Goal: Task Accomplishment & Management: Manage account settings

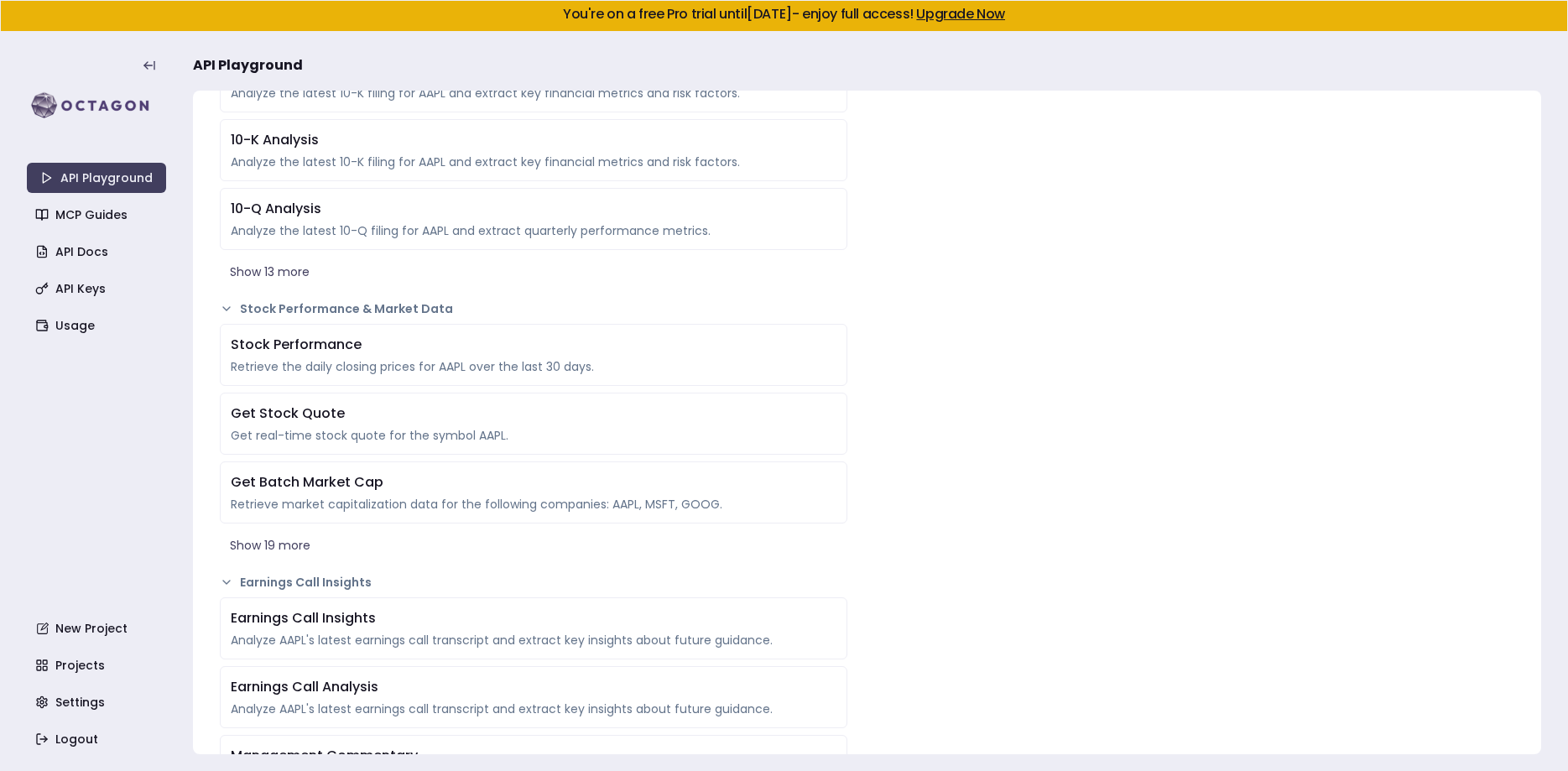
scroll to position [722, 0]
click at [83, 711] on link "Settings" at bounding box center [98, 701] width 139 height 30
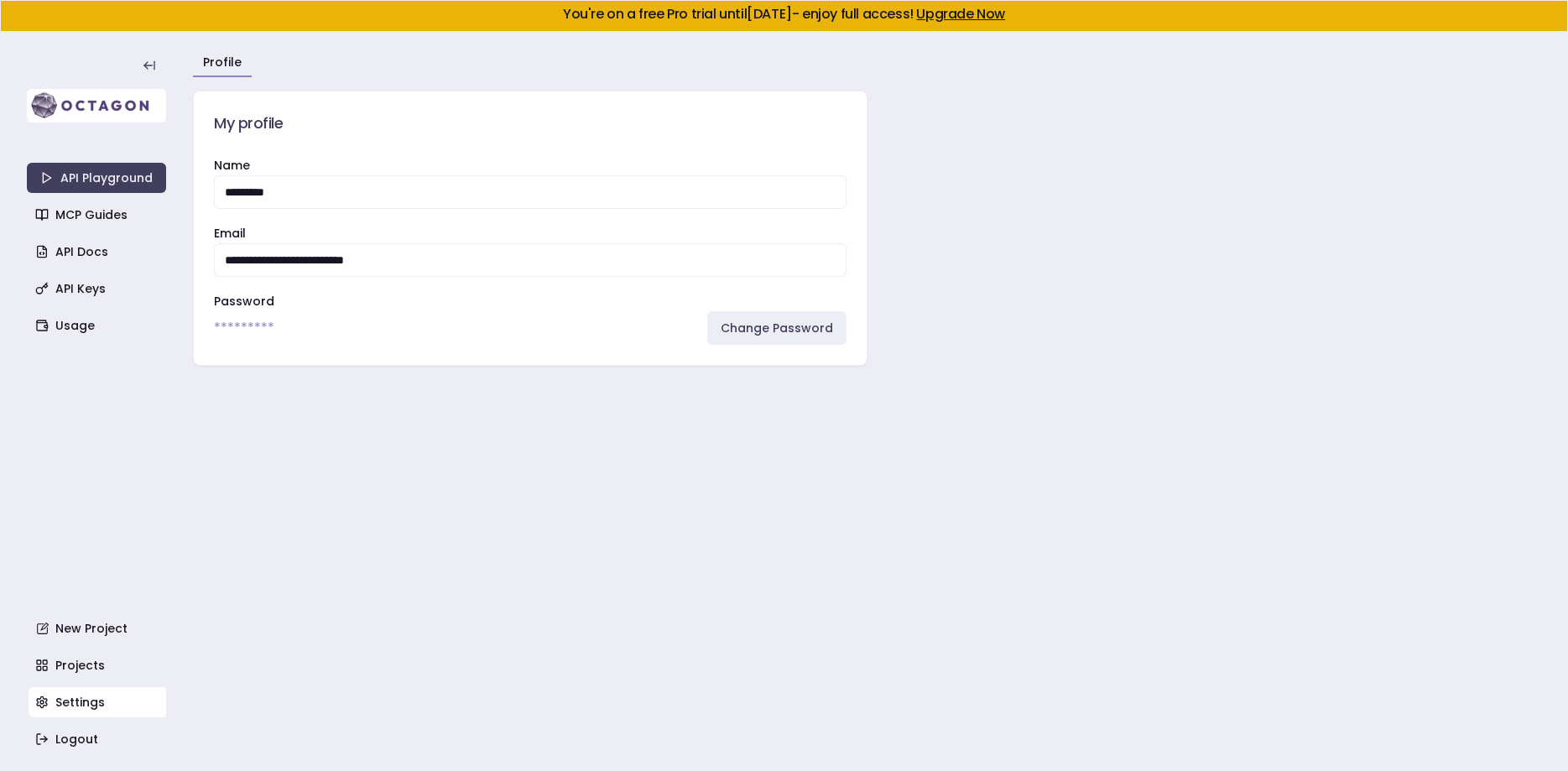
click at [97, 101] on img at bounding box center [96, 105] width 139 height 34
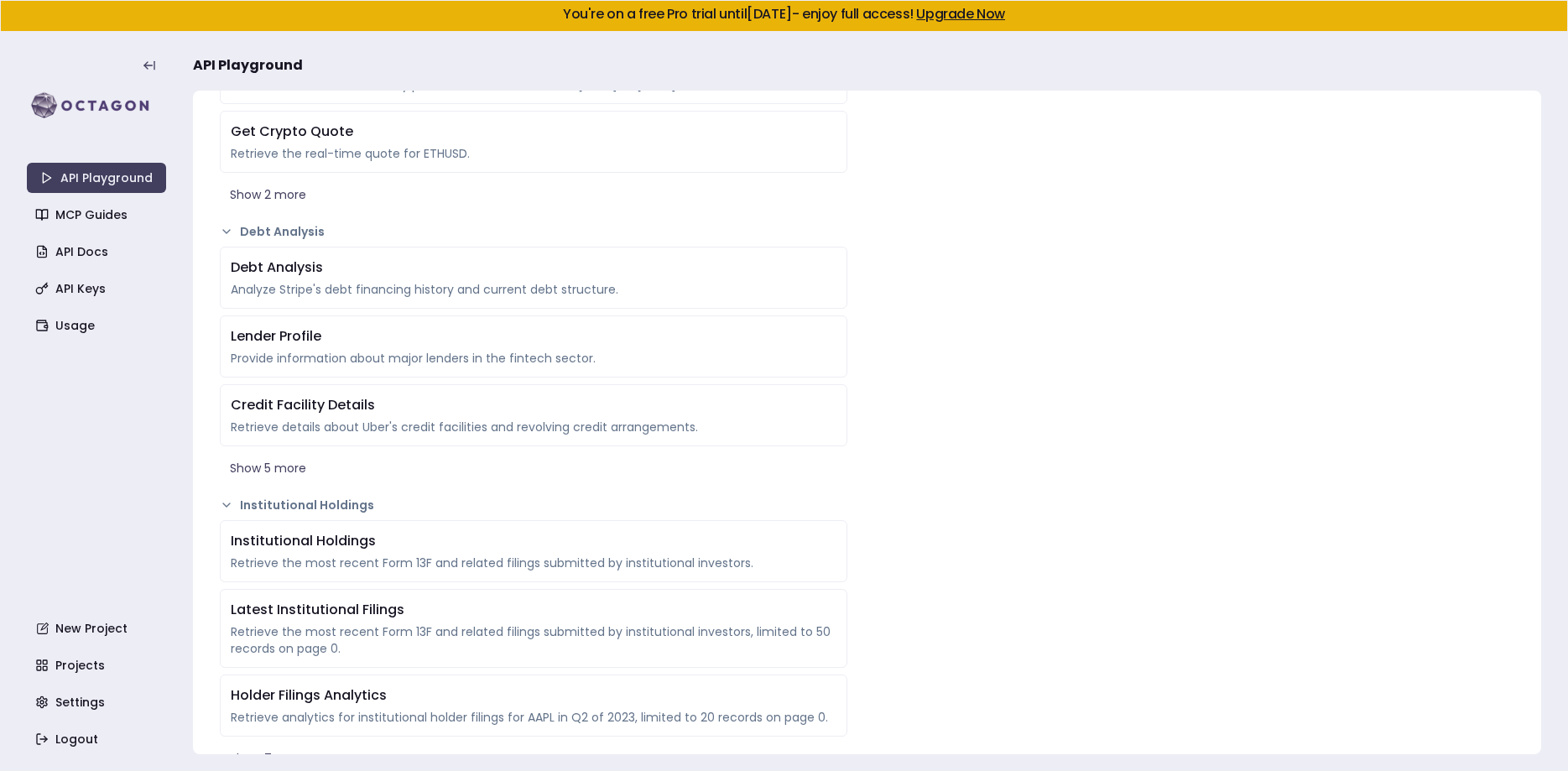
scroll to position [3034, 0]
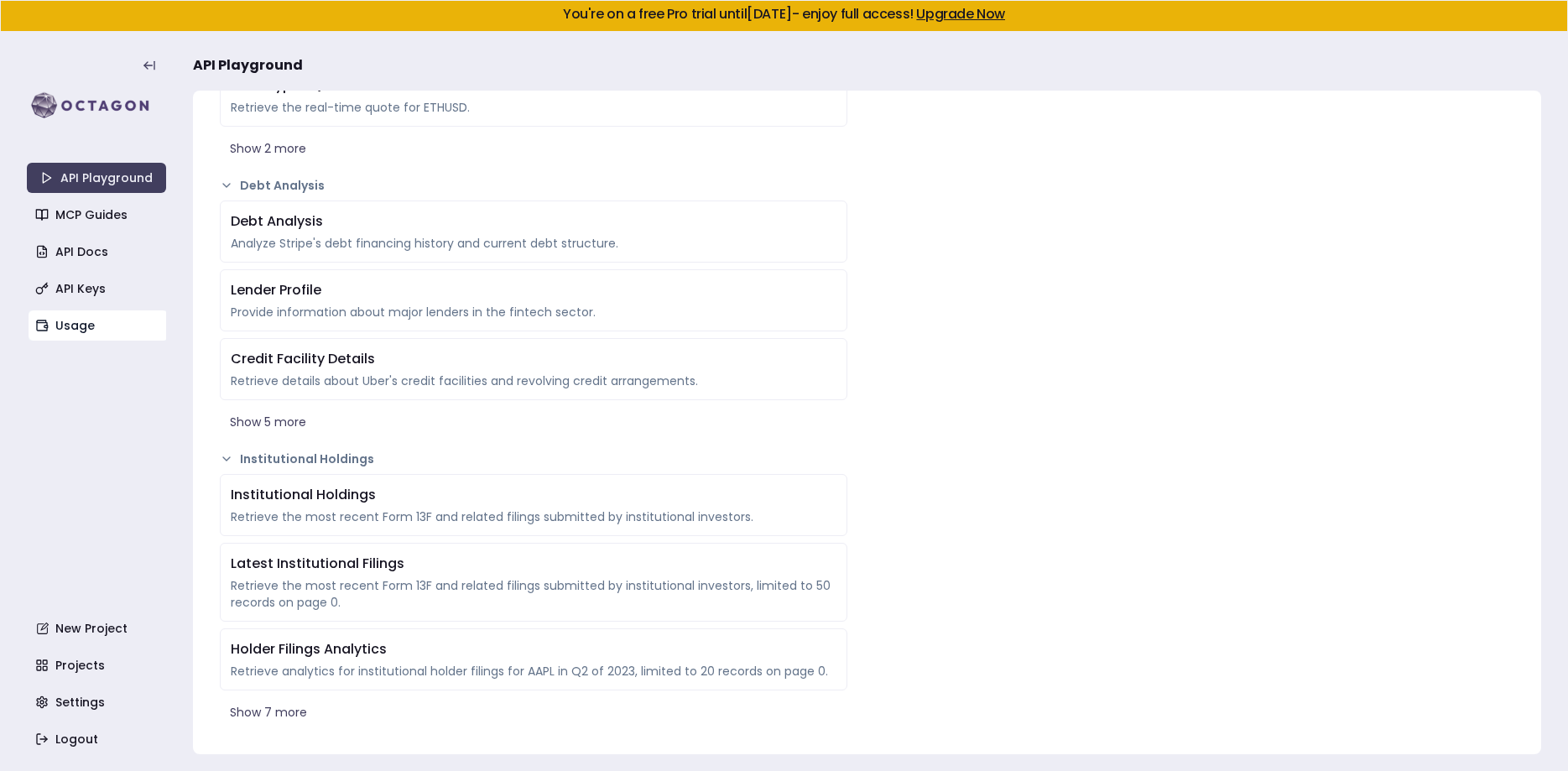
click at [77, 325] on link "Usage" at bounding box center [98, 325] width 139 height 30
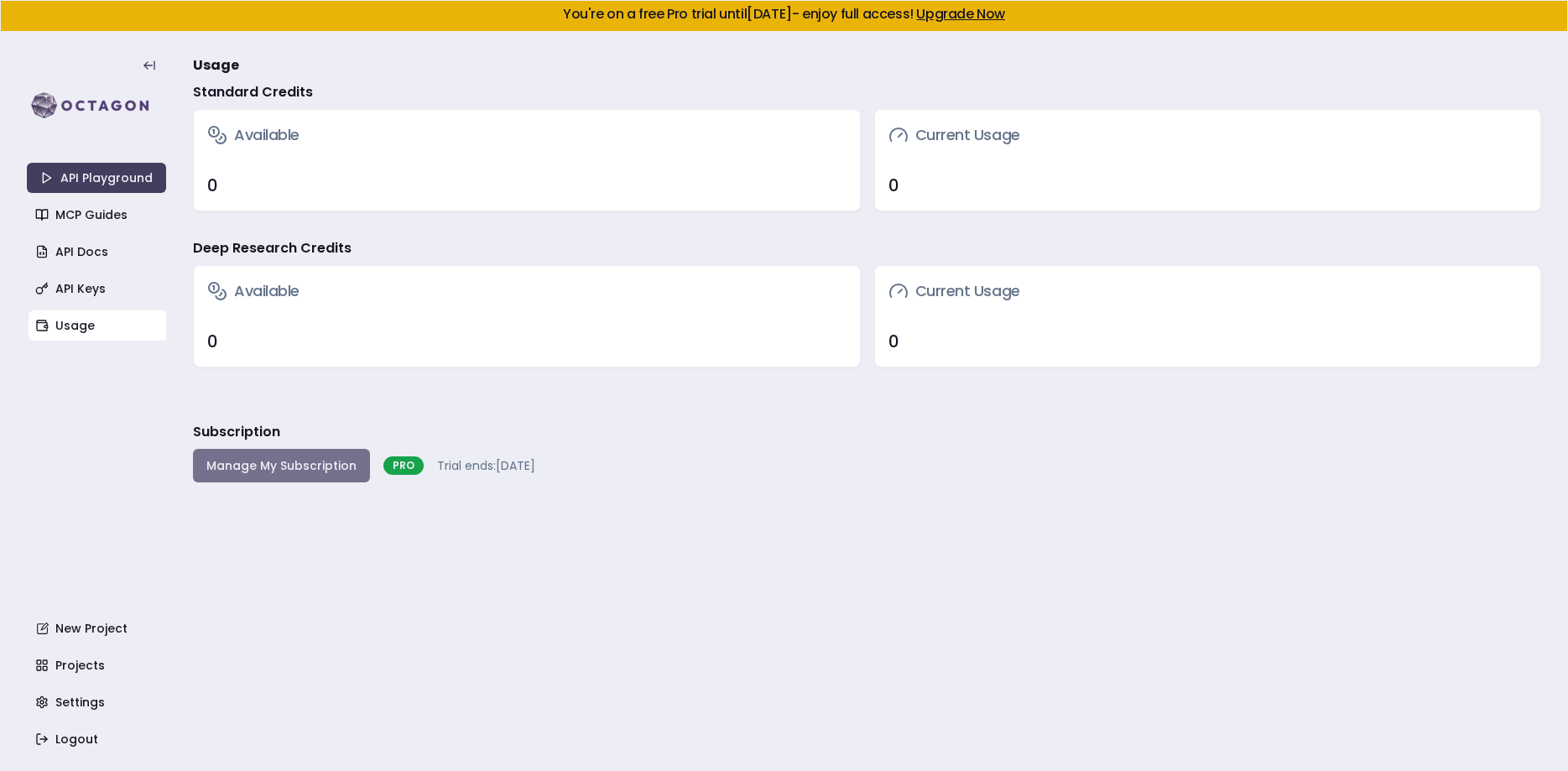
click at [269, 474] on button "Manage My Subscription" at bounding box center [281, 465] width 177 height 34
